Goal: Task Accomplishment & Management: Manage account settings

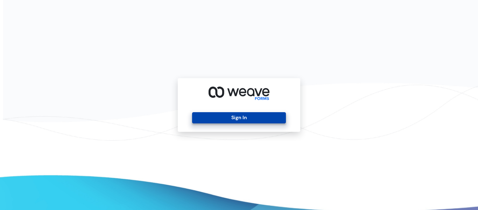
click at [211, 120] on button "Sign In" at bounding box center [238, 117] width 93 height 11
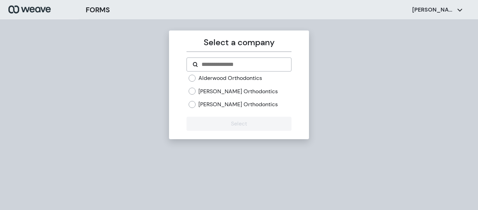
click at [222, 105] on label "Kirkland Orthodontics" at bounding box center [238, 104] width 79 height 8
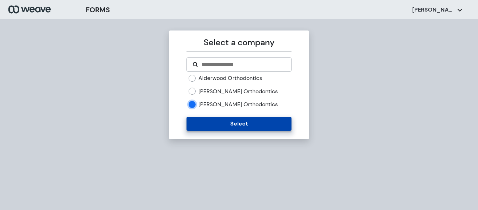
click at [236, 125] on button "Select" at bounding box center [239, 124] width 105 height 14
